Goal: Task Accomplishment & Management: Complete application form

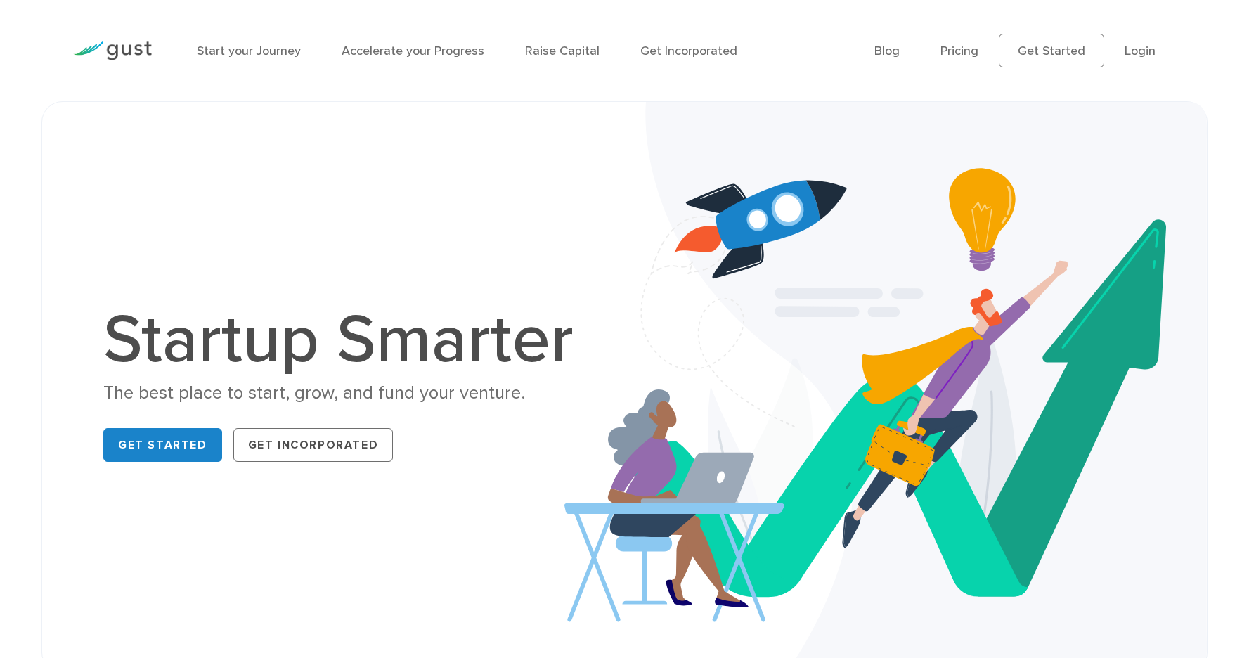
drag, startPoint x: 1026, startPoint y: 81, endPoint x: 1027, endPoint y: 73, distance: 7.8
click at [1025, 81] on div "Blog FAQ Pricing Get Started Login Login" at bounding box center [1025, 51] width 323 height 76
click at [1036, 58] on link "Get Started" at bounding box center [1051, 51] width 105 height 34
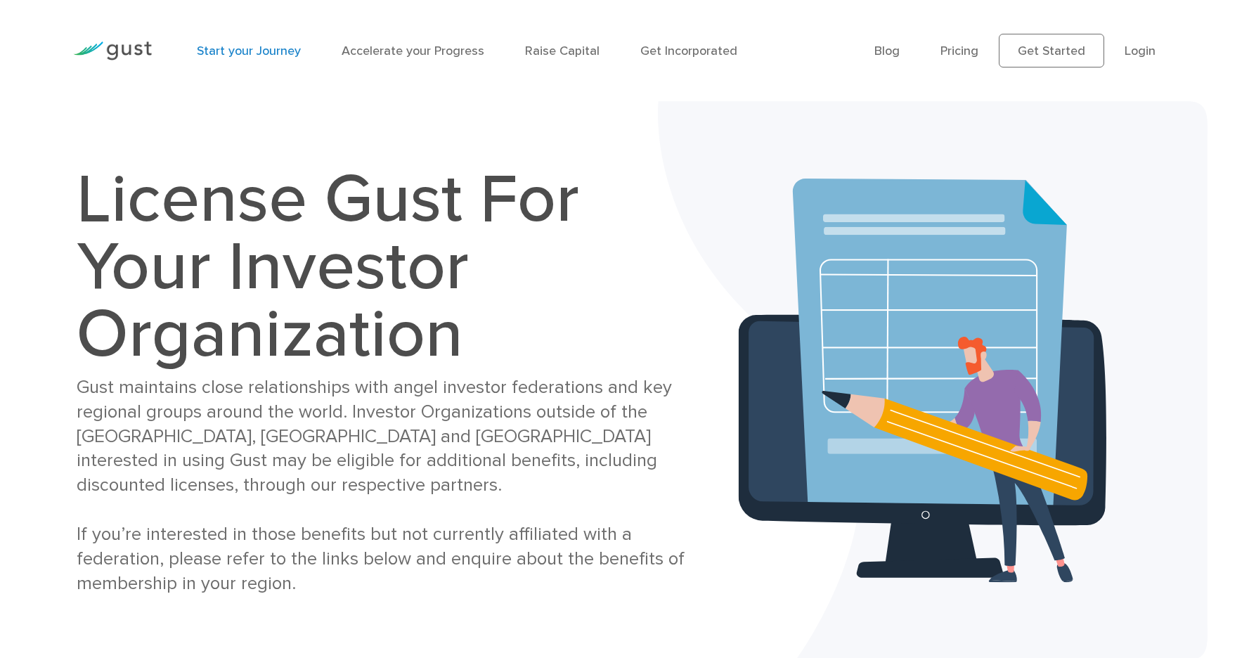
click at [264, 53] on link "Start your Journey" at bounding box center [249, 51] width 104 height 15
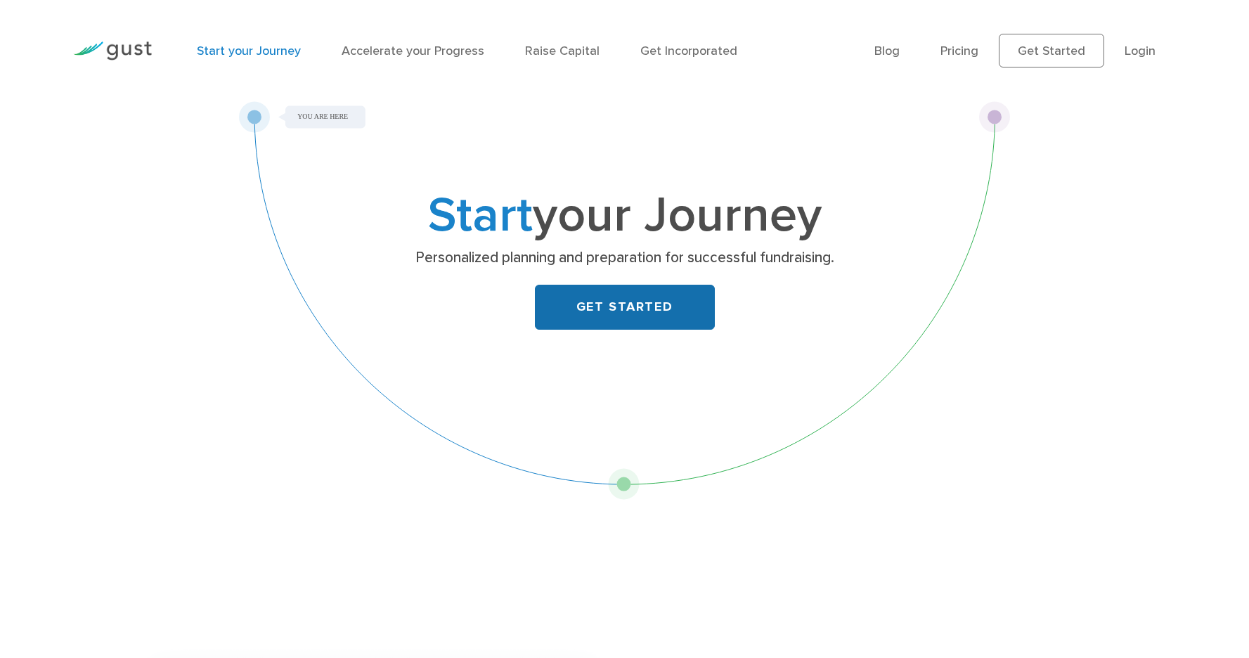
click at [690, 313] on link "GET STARTED" at bounding box center [625, 307] width 180 height 45
